Goal: Information Seeking & Learning: Learn about a topic

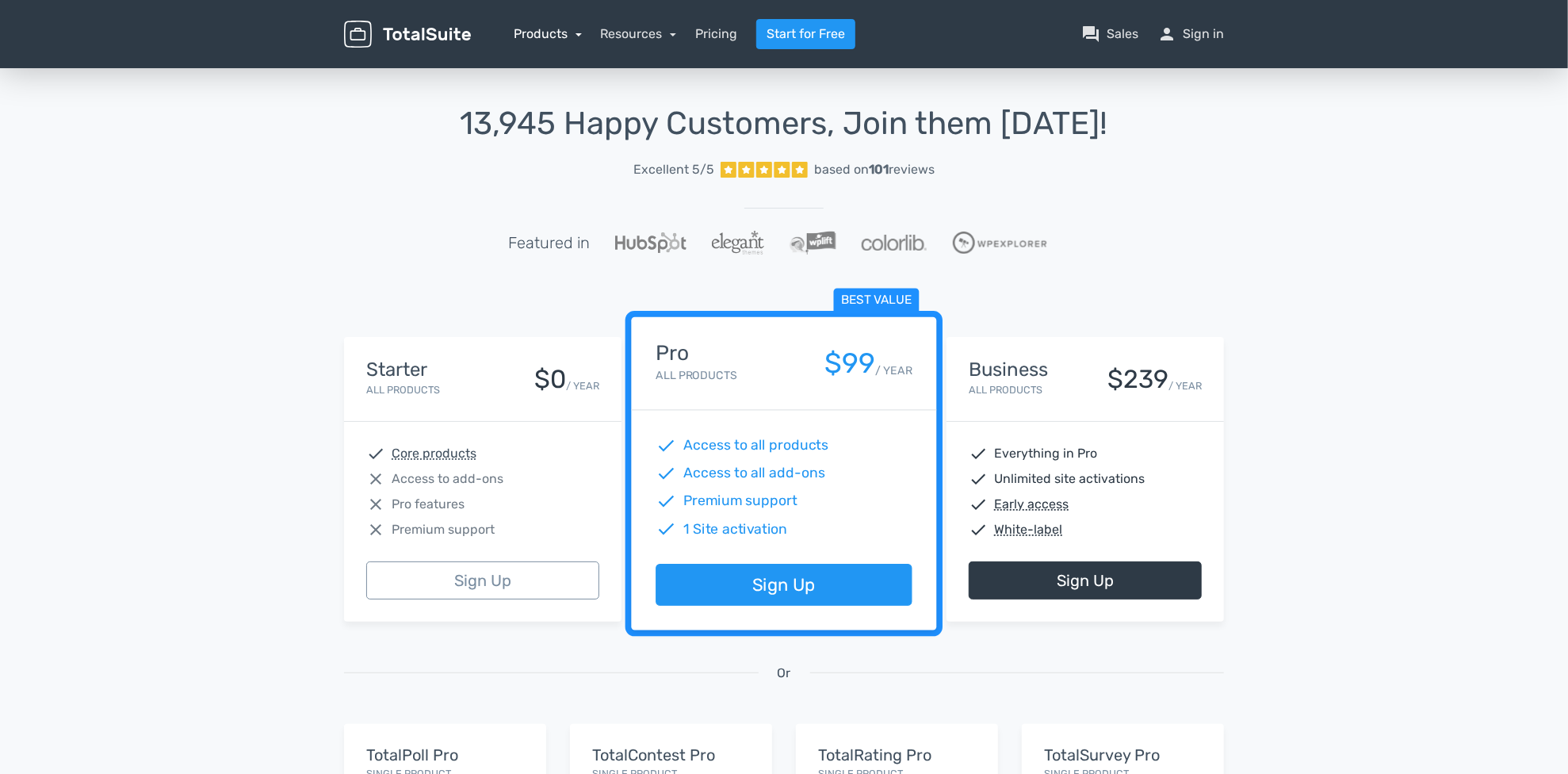
click at [569, 28] on link "Products" at bounding box center [548, 34] width 68 height 15
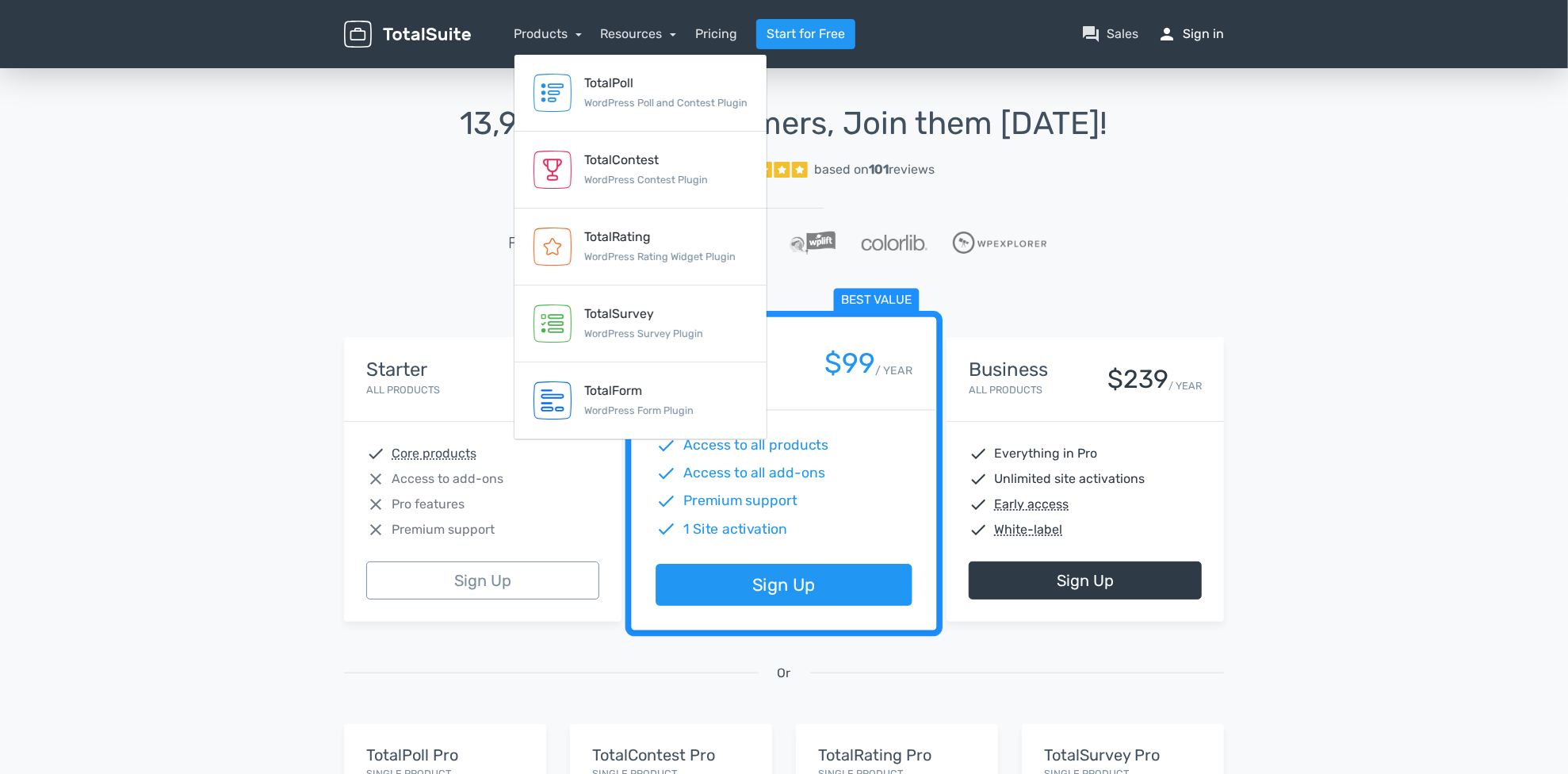
click at [1189, 31] on link "person Sign in" at bounding box center [1191, 34] width 66 height 19
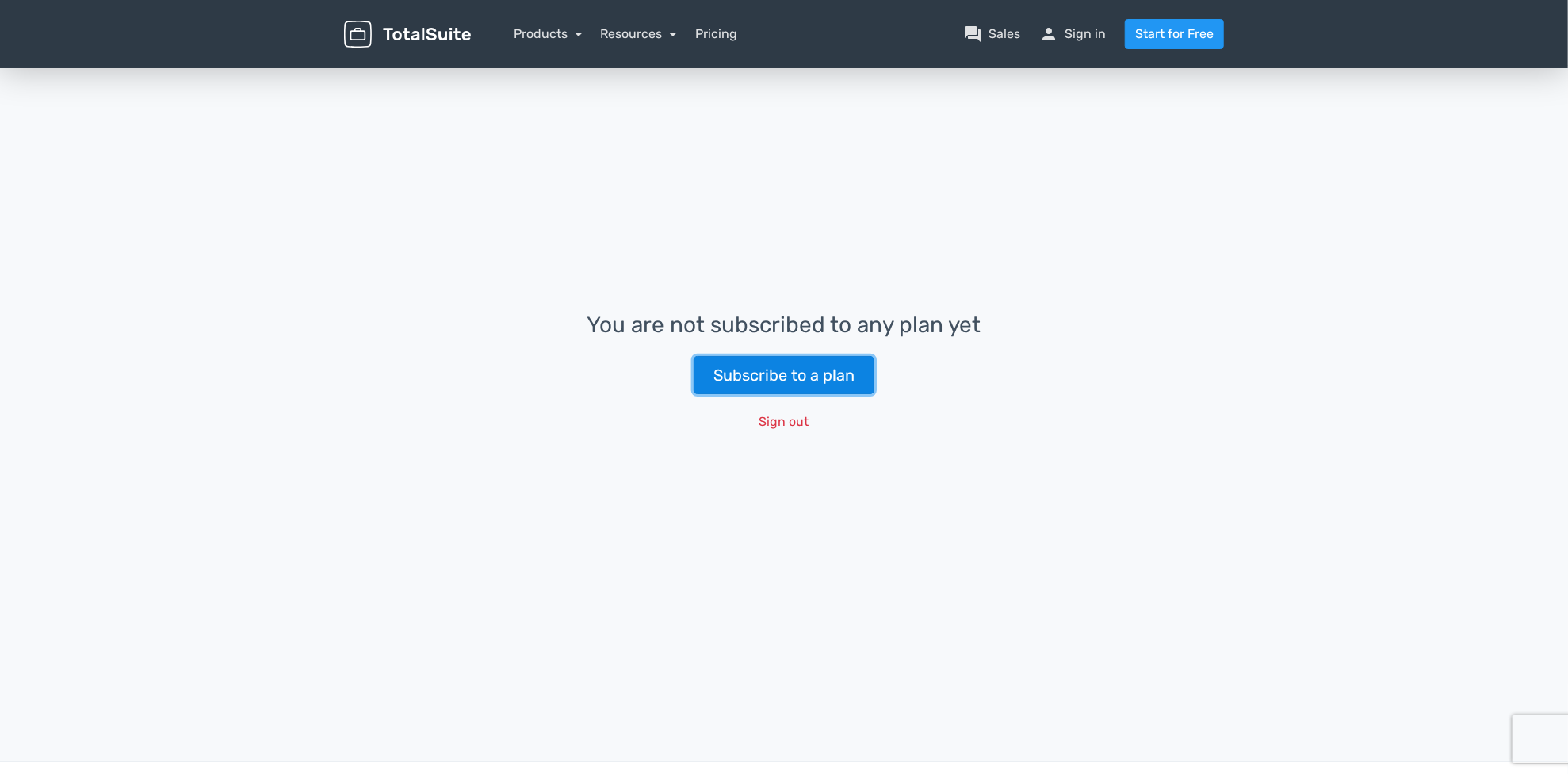
click at [837, 371] on link "Subscribe to a plan" at bounding box center [784, 375] width 181 height 38
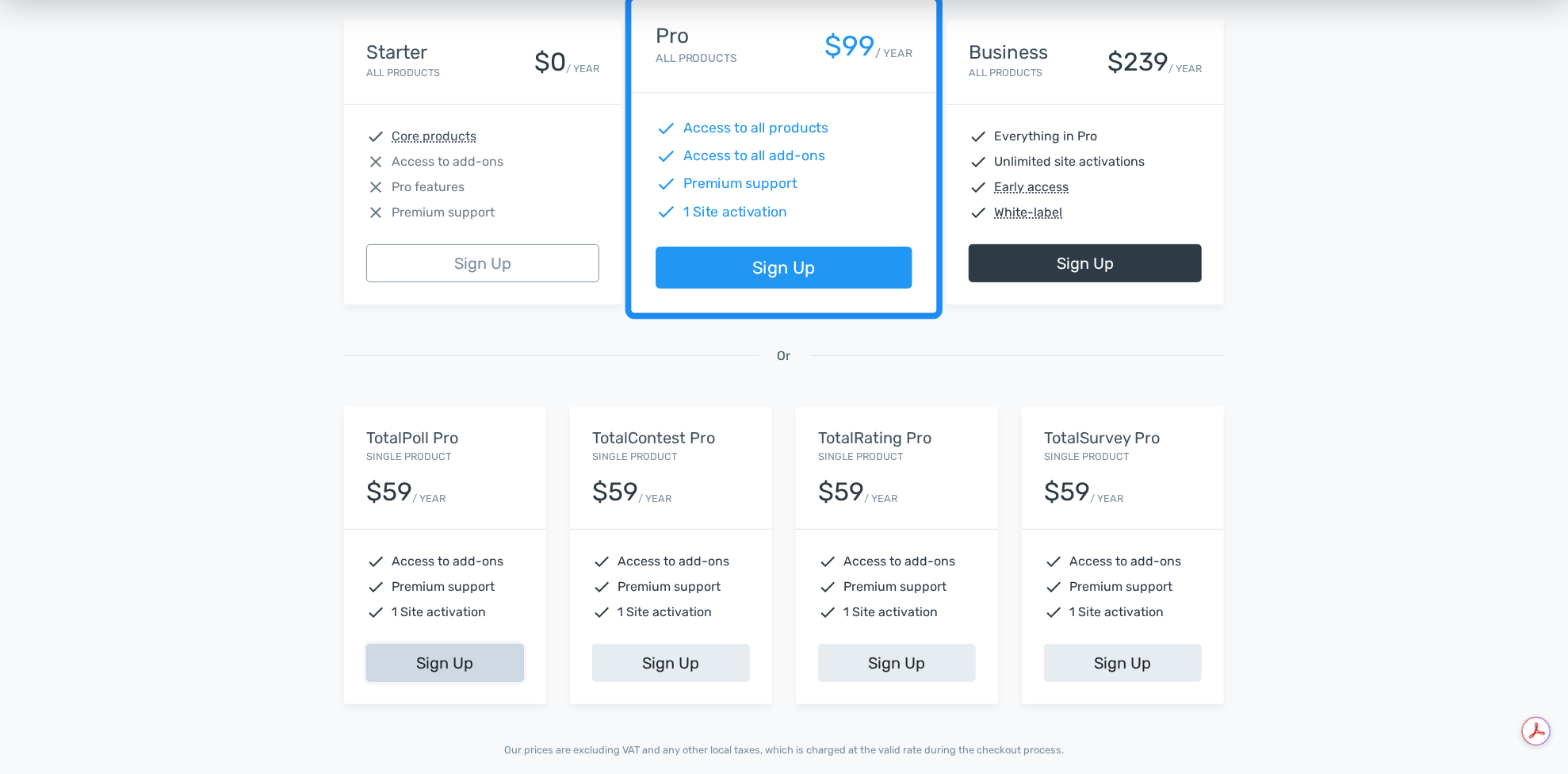
click at [405, 659] on link "Sign Up" at bounding box center [445, 662] width 158 height 38
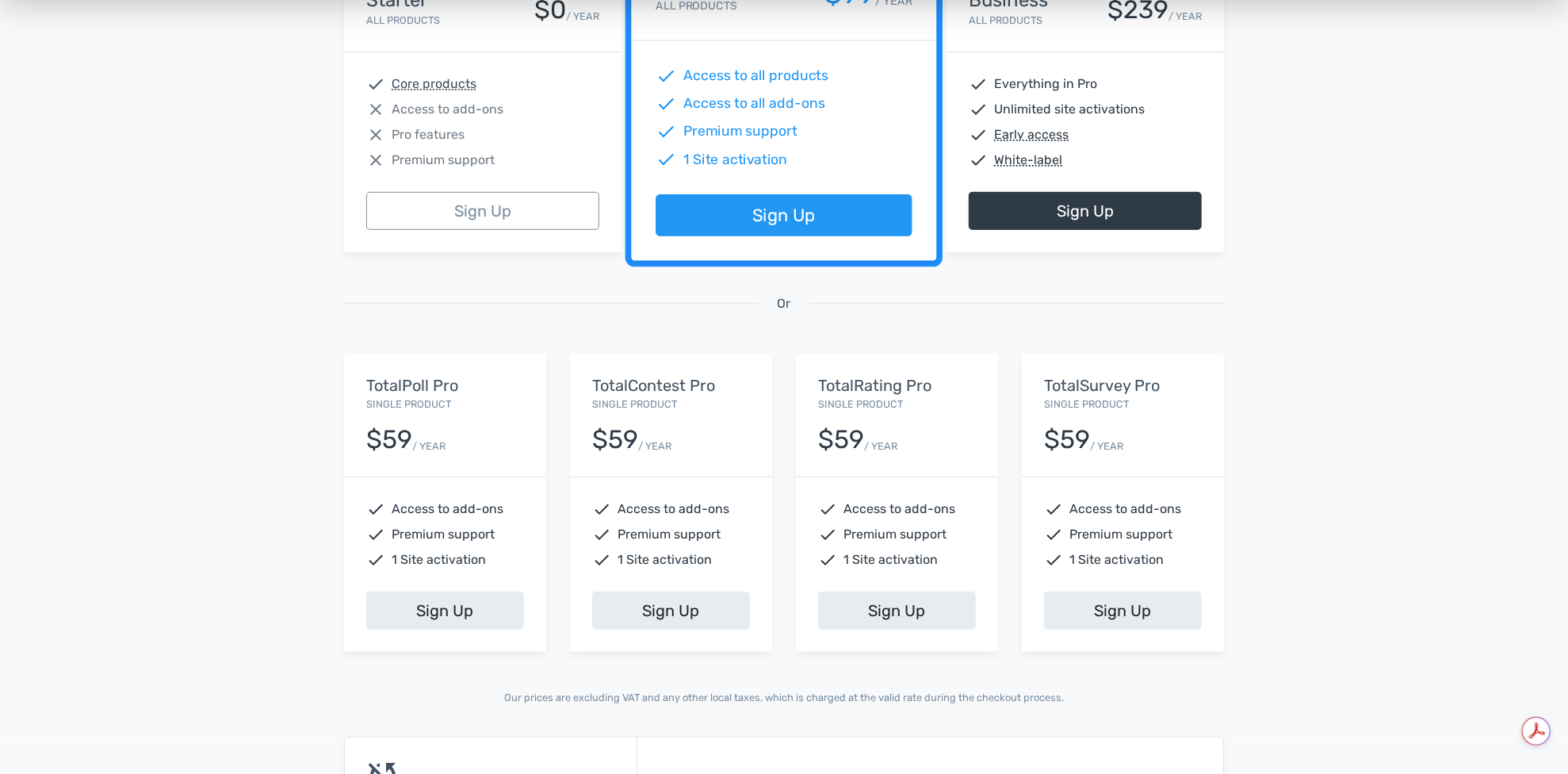
scroll to position [396, 0]
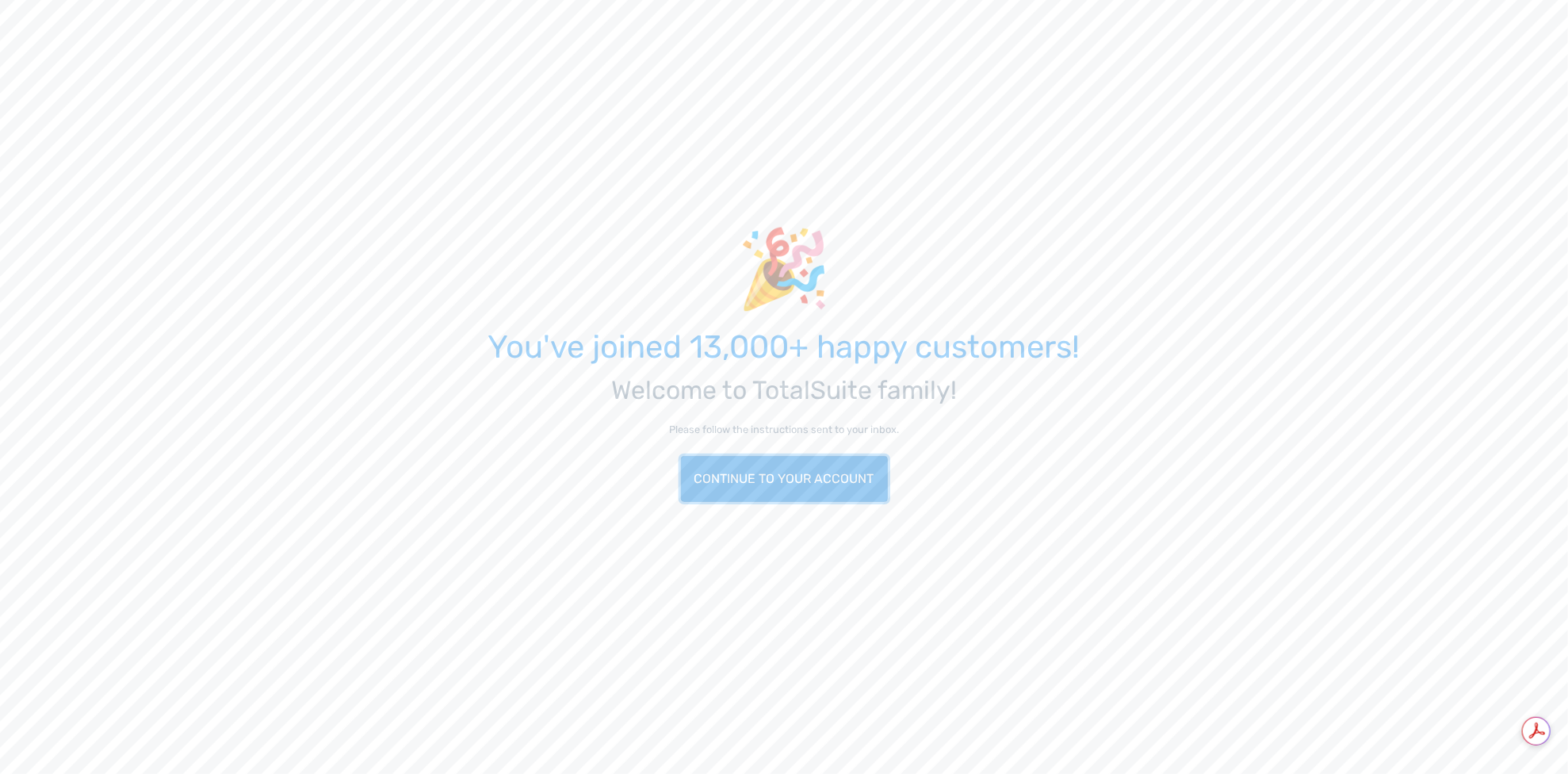
click at [784, 473] on link "Continue to your account" at bounding box center [784, 478] width 207 height 46
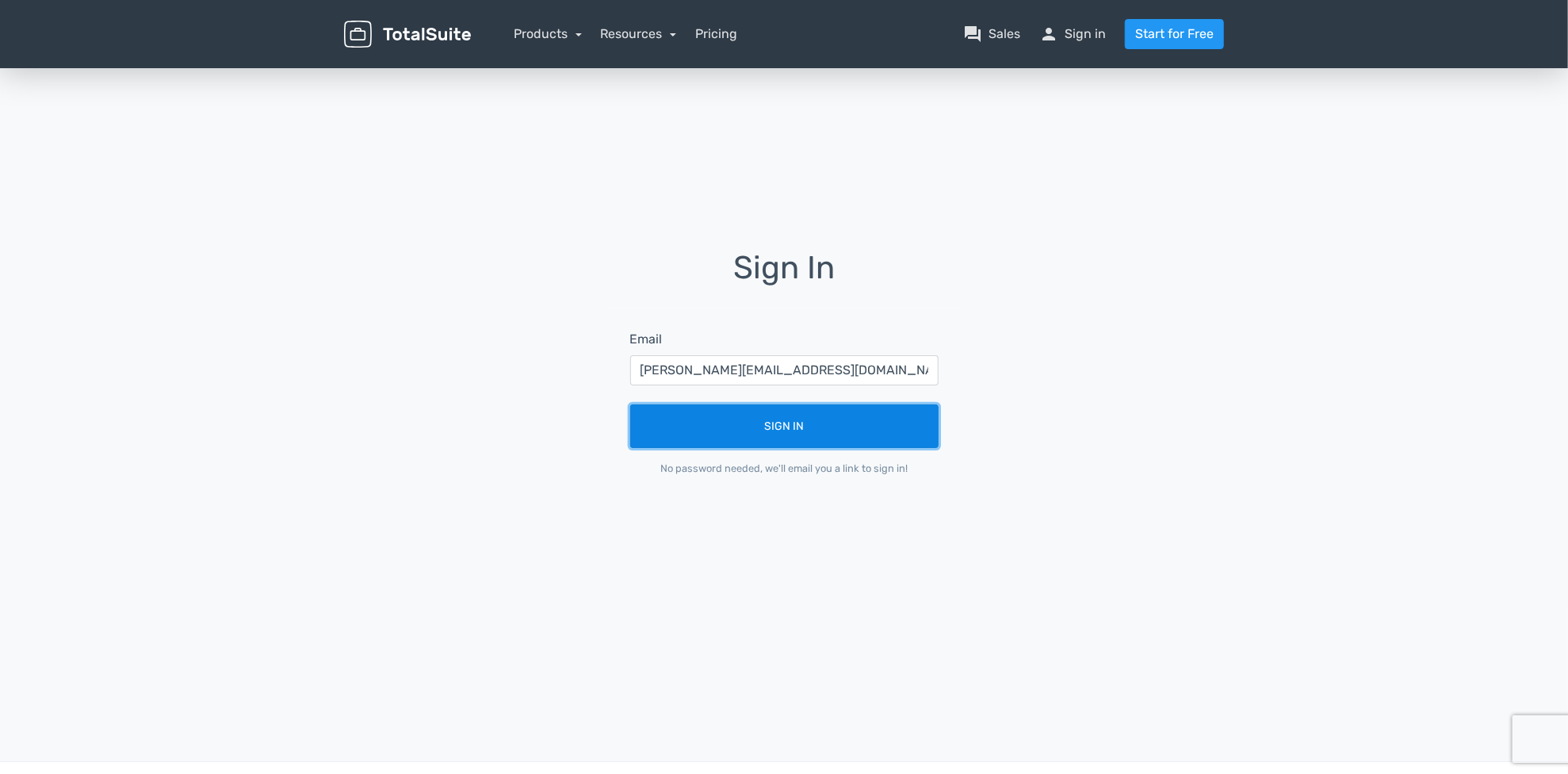
click at [853, 431] on button "Sign In" at bounding box center [784, 426] width 308 height 43
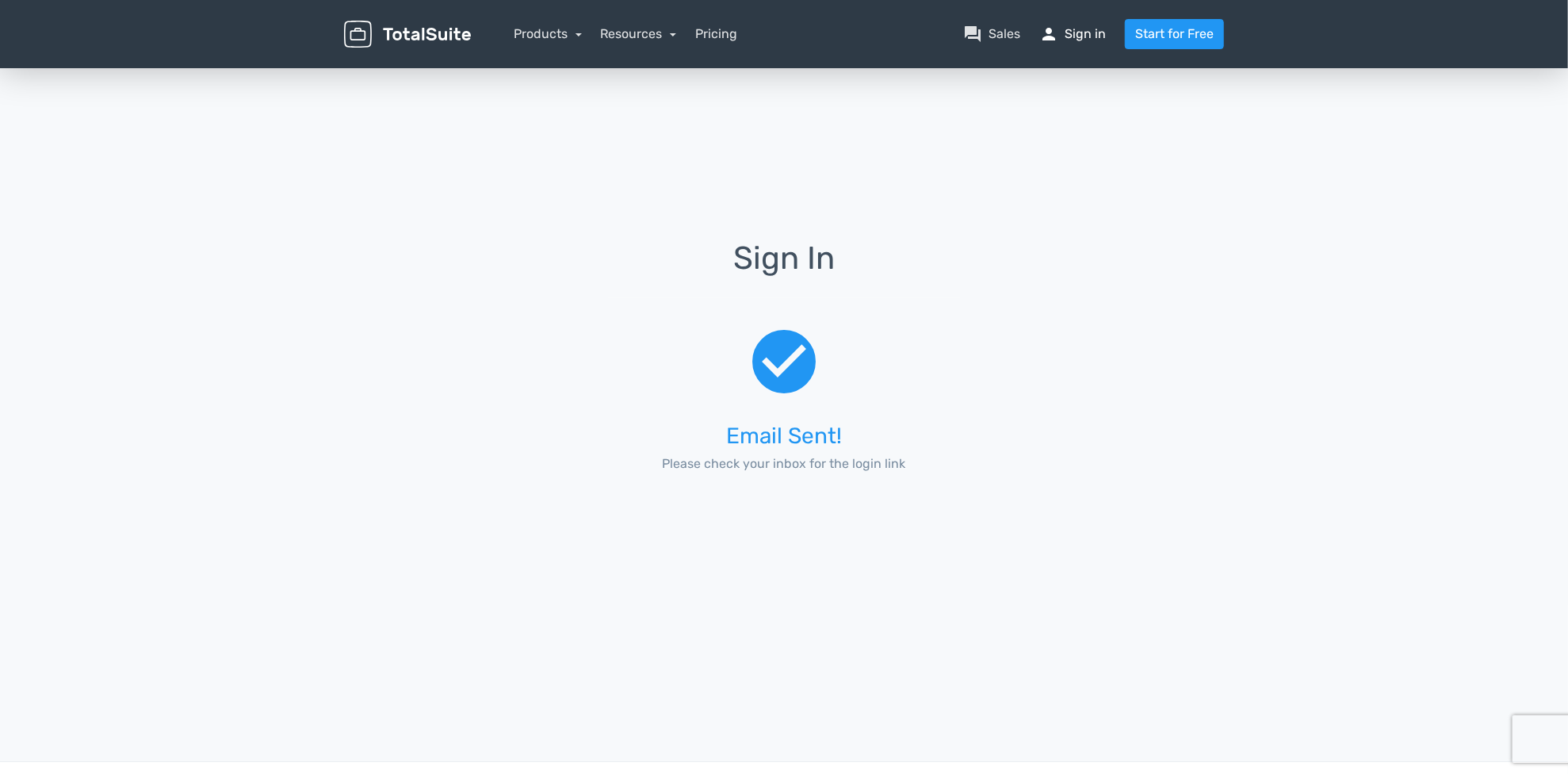
click at [1072, 30] on link "person Sign in" at bounding box center [1073, 34] width 66 height 19
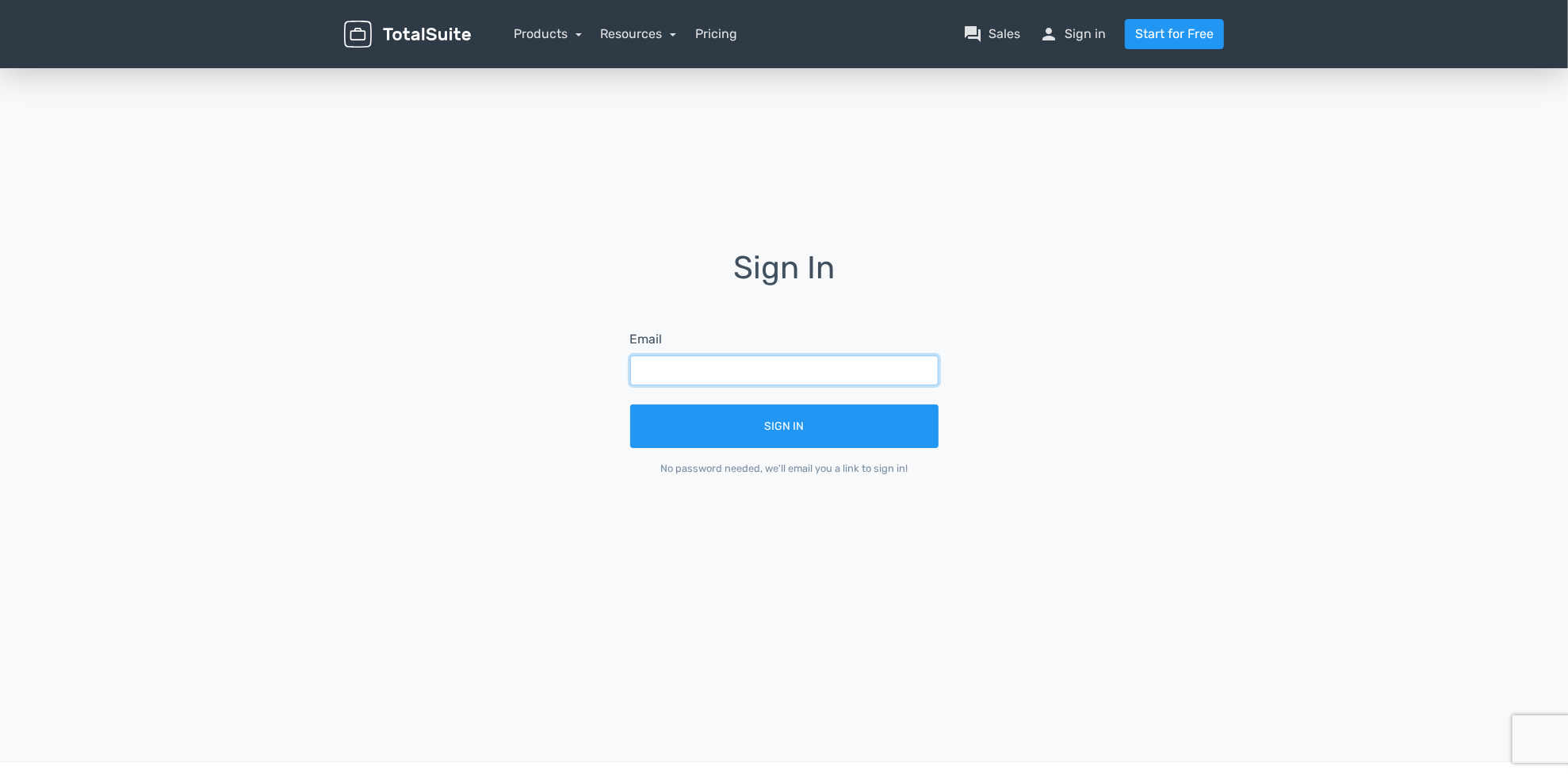
click at [788, 376] on input "text" at bounding box center [784, 370] width 308 height 30
type input "[PERSON_NAME][EMAIL_ADDRESS][DOMAIN_NAME]"
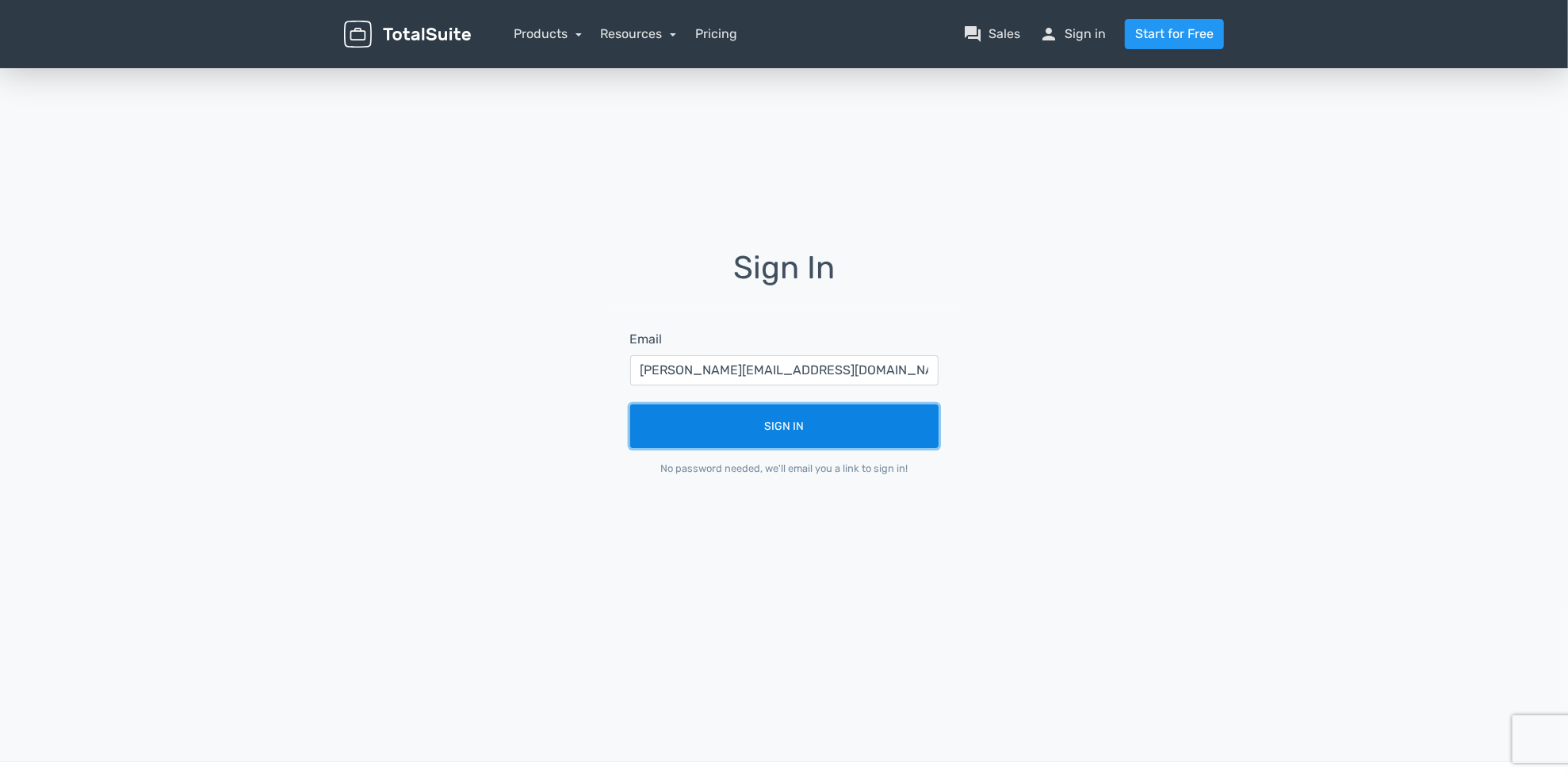
click at [792, 421] on button "Sign In" at bounding box center [784, 426] width 308 height 43
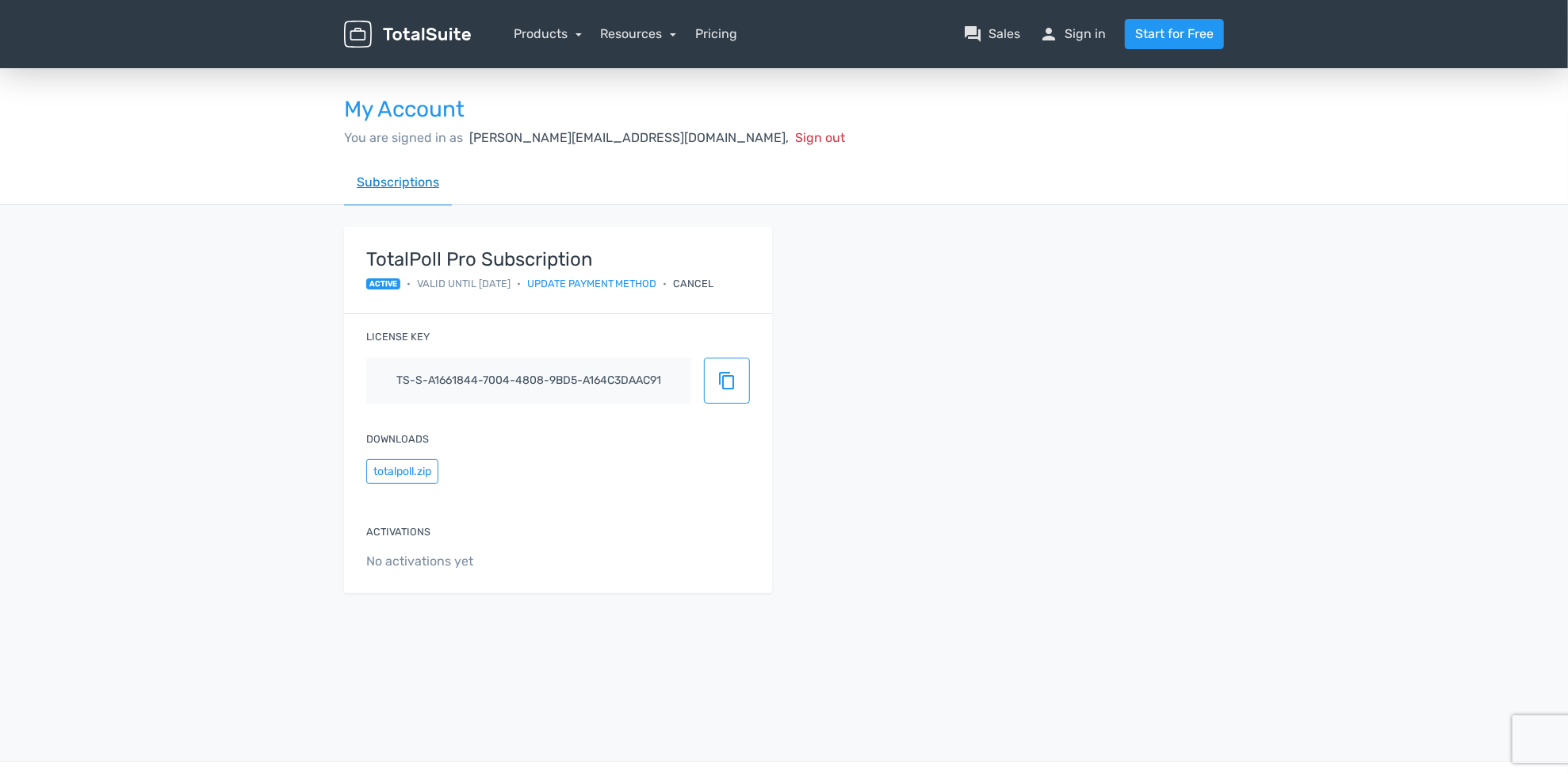
click at [415, 179] on link "Subscriptions" at bounding box center [398, 182] width 108 height 45
click at [1049, 31] on span "person" at bounding box center [1049, 34] width 19 height 19
click at [415, 476] on button "totalpoll.zip" at bounding box center [403, 472] width 72 height 25
click at [720, 392] on button "content_copy" at bounding box center [727, 380] width 46 height 46
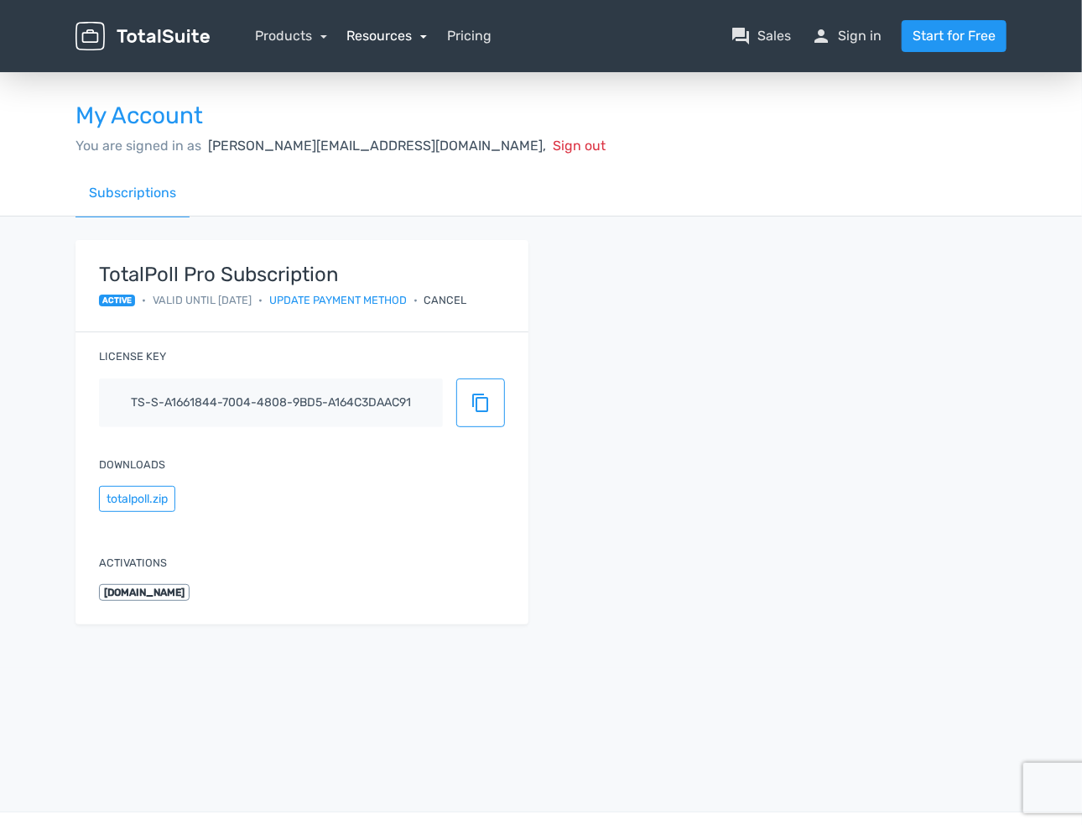
click at [397, 29] on link "Resources" at bounding box center [387, 36] width 81 height 16
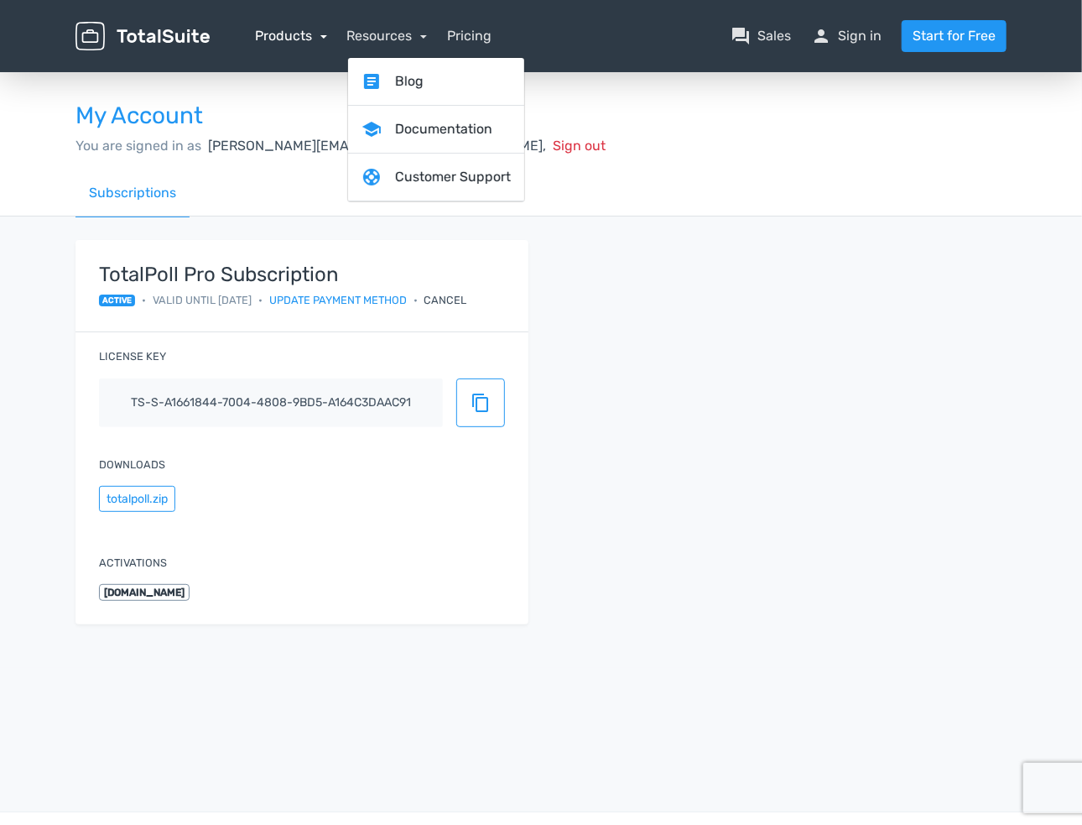
click at [304, 40] on link "Products" at bounding box center [291, 36] width 72 height 16
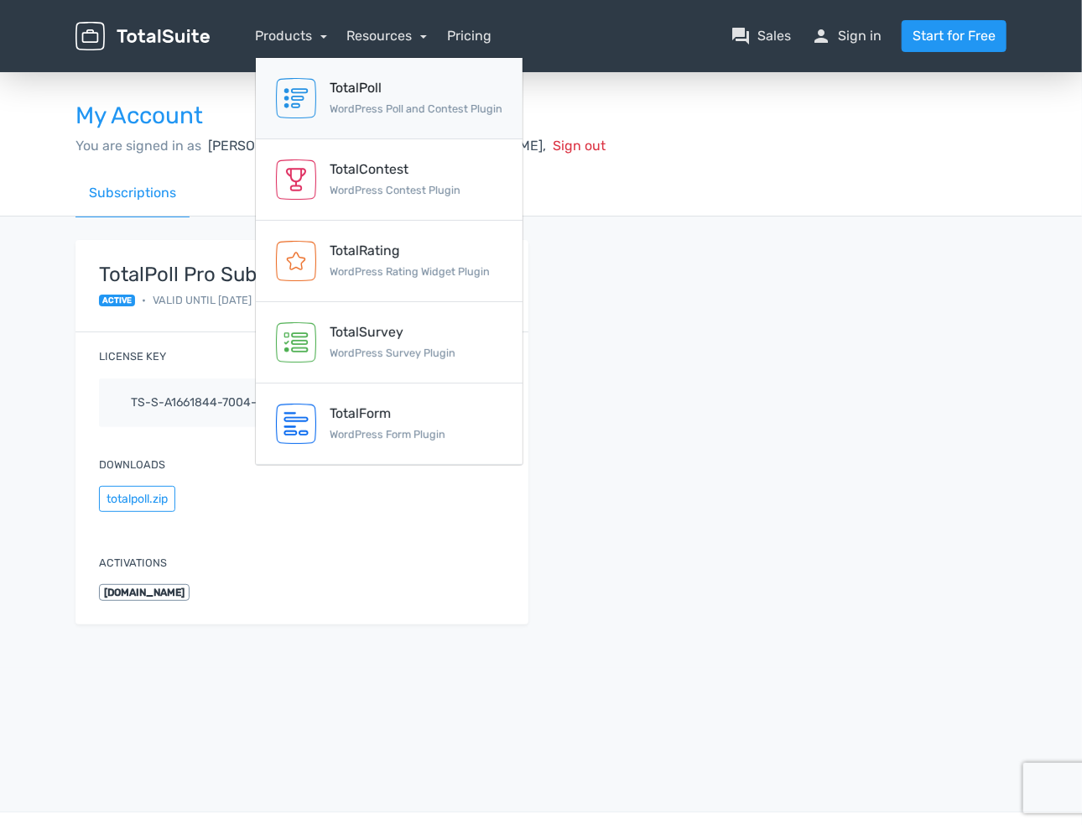
click at [381, 96] on div "TotalPoll" at bounding box center [416, 88] width 173 height 20
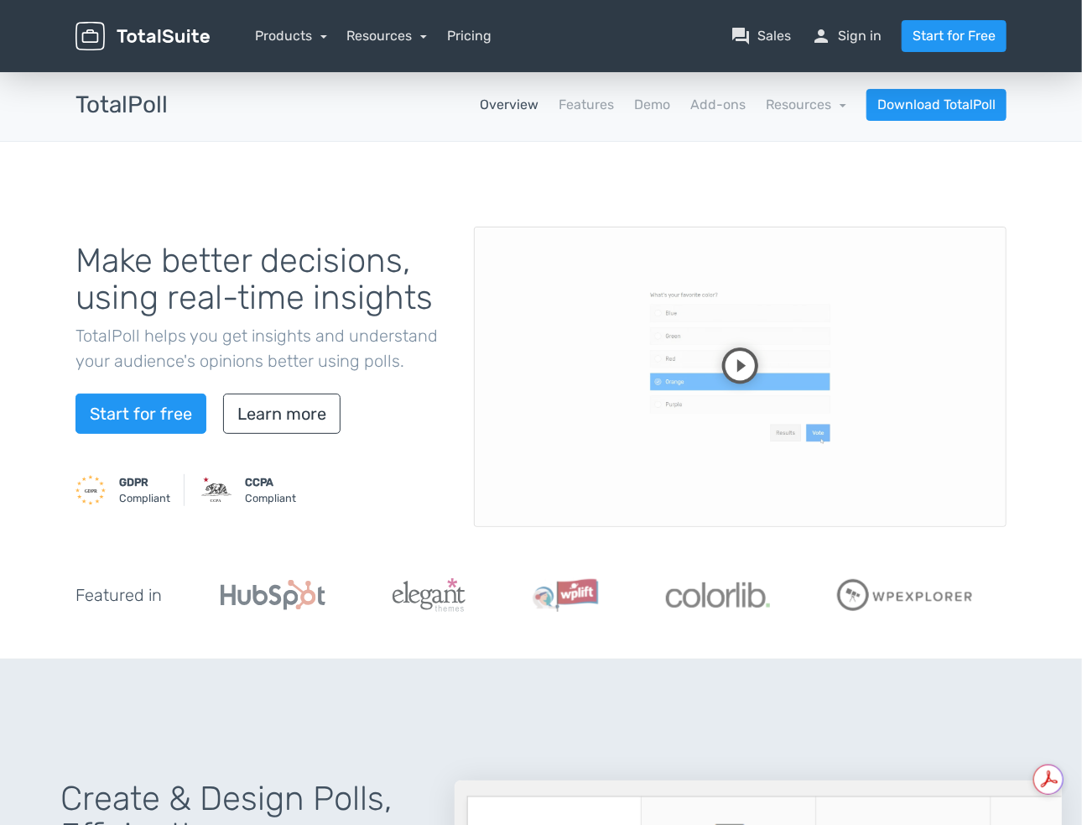
click at [768, 349] on video at bounding box center [740, 376] width 533 height 300
click at [762, 443] on video at bounding box center [740, 376] width 533 height 300
click at [641, 379] on video at bounding box center [740, 376] width 533 height 300
click at [648, 436] on video at bounding box center [740, 376] width 533 height 300
click at [620, 431] on video at bounding box center [740, 376] width 533 height 300
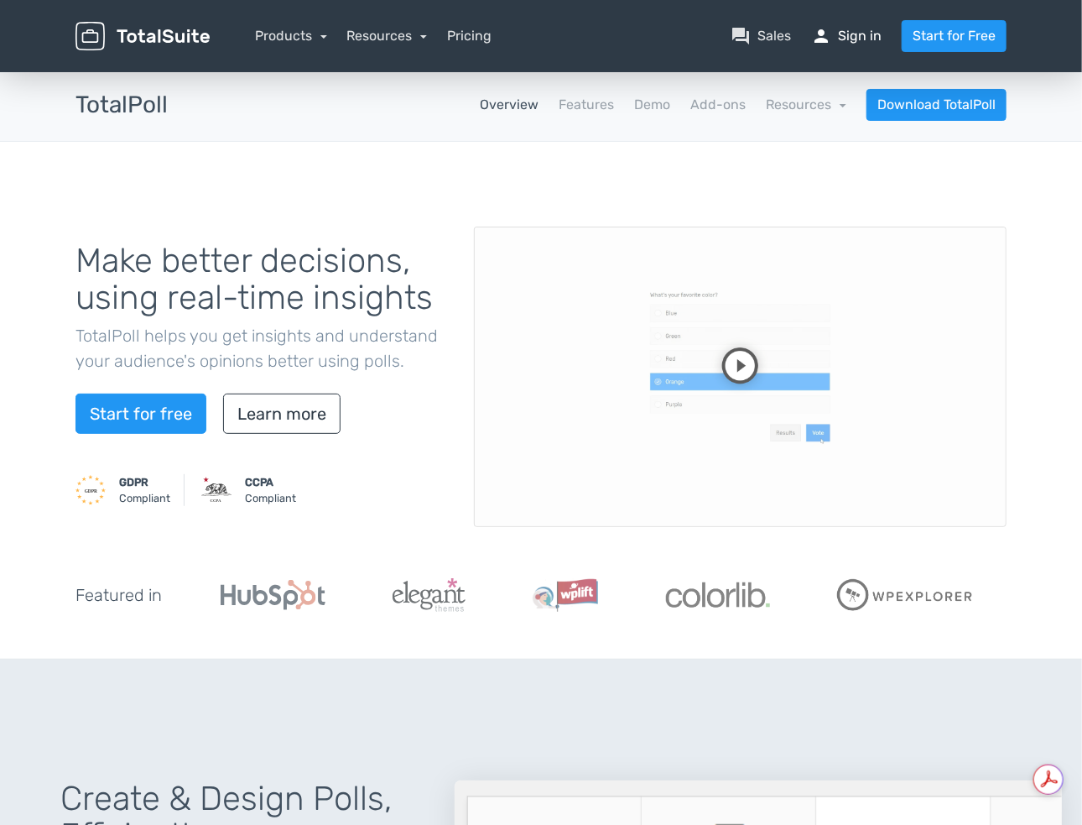
click at [875, 33] on link "person Sign in" at bounding box center [846, 36] width 70 height 20
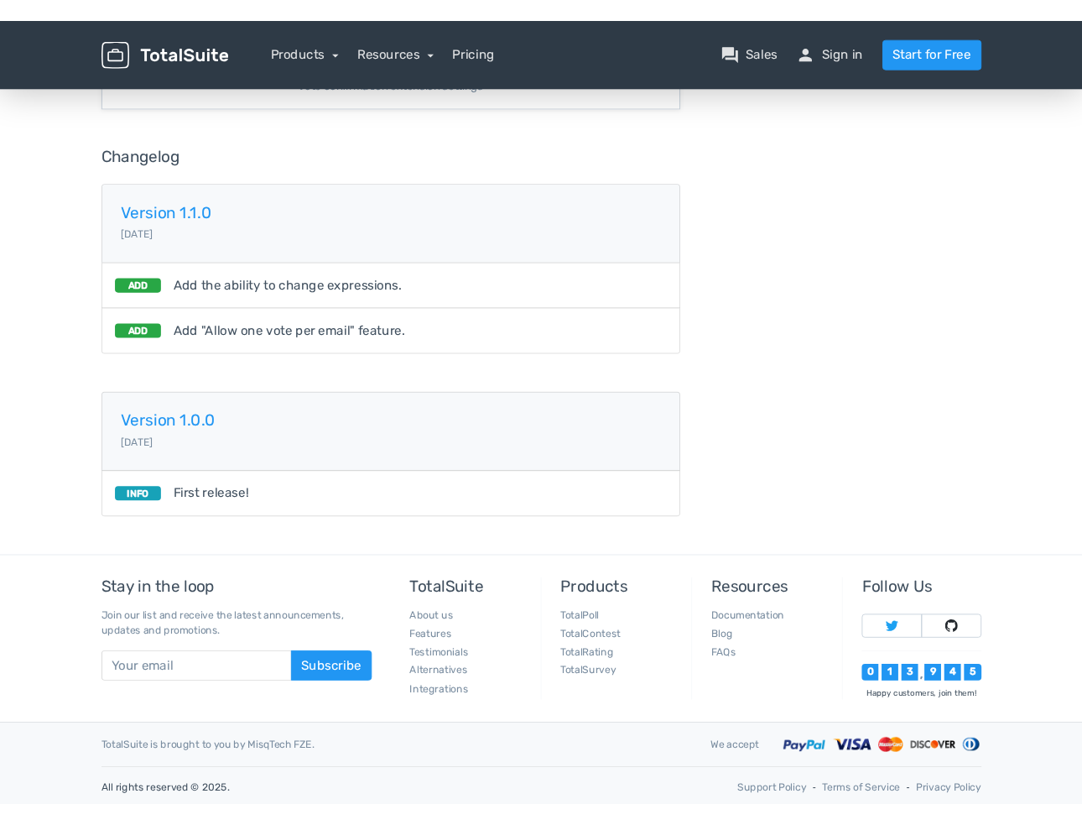
scroll to position [916, 0]
